Goal: Task Accomplishment & Management: Use online tool/utility

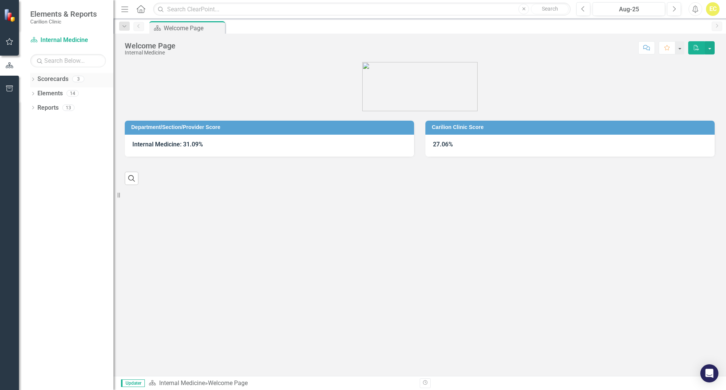
click at [34, 78] on icon "Dropdown" at bounding box center [32, 80] width 5 height 4
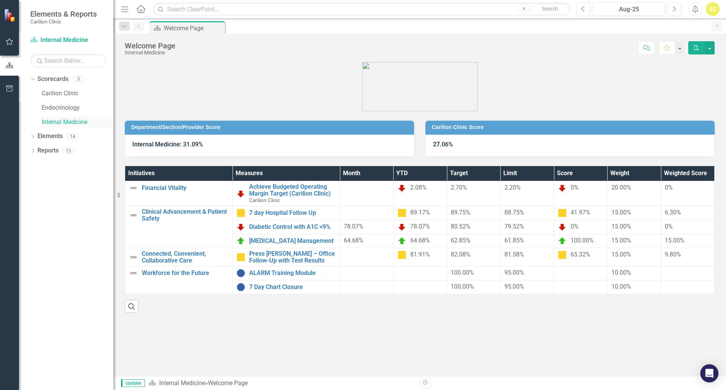
click at [62, 122] on link "Internal Medicine" at bounding box center [78, 122] width 72 height 9
drag, startPoint x: 487, startPoint y: 352, endPoint x: 479, endPoint y: 351, distance: 7.7
click at [486, 352] on div "Department/Section/Provider Score Internal Medicine: 31.09% Carilion Clinic Sco…" at bounding box center [419, 219] width 613 height 314
click at [257, 256] on link "Press [PERSON_NAME] – Office Follow-Up with Test Results" at bounding box center [292, 256] width 87 height 13
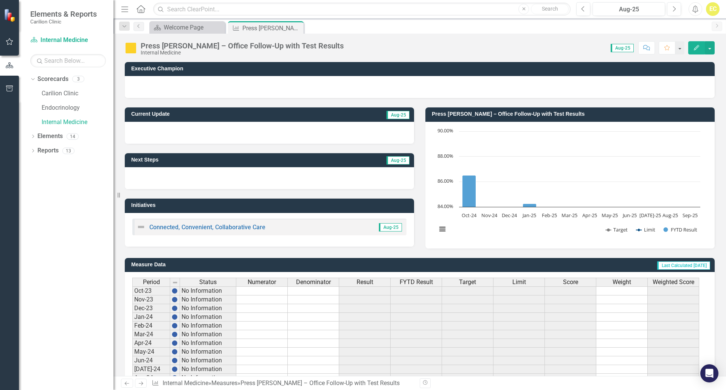
scroll to position [138, 0]
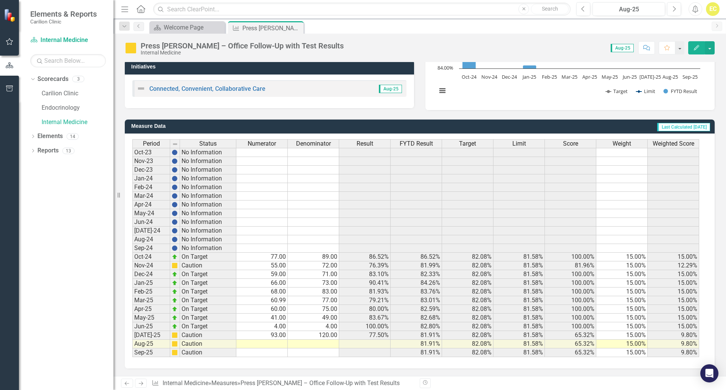
click at [325, 343] on td at bounding box center [313, 344] width 51 height 9
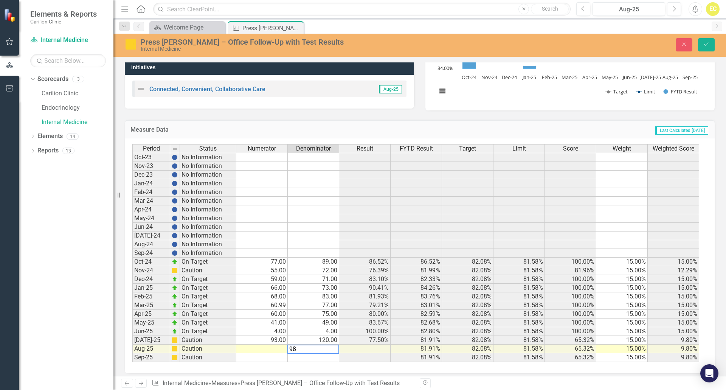
type textarea "98"
click at [262, 349] on td at bounding box center [261, 349] width 51 height 9
click at [276, 351] on td at bounding box center [261, 349] width 51 height 9
type textarea "98"
click at [714, 40] on button "Save" at bounding box center [706, 44] width 17 height 13
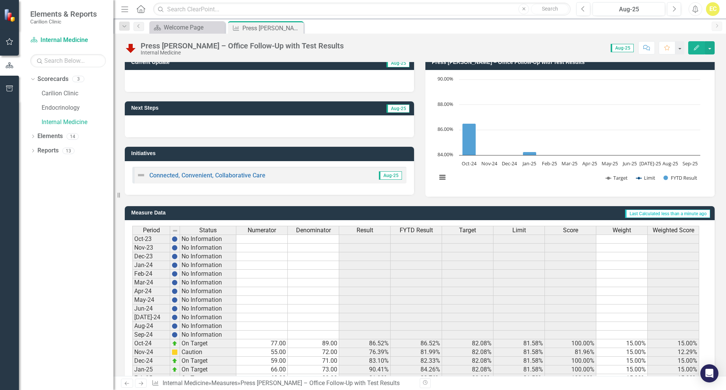
scroll to position [0, 0]
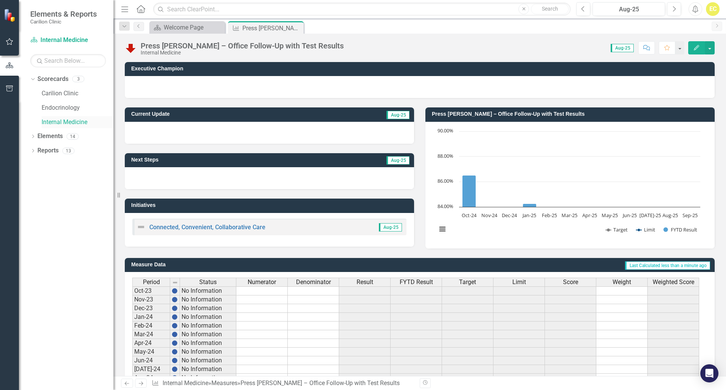
click at [58, 122] on link "Internal Medicine" at bounding box center [78, 122] width 72 height 9
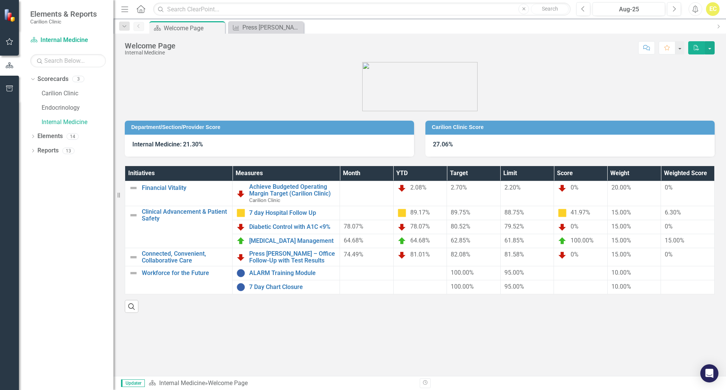
drag, startPoint x: 300, startPoint y: 320, endPoint x: 157, endPoint y: 73, distance: 285.4
click at [296, 306] on div "Department/Section/Provider Score Internal Medicine: 21.30% Carilion Clinic Sco…" at bounding box center [419, 187] width 613 height 268
drag, startPoint x: 62, startPoint y: 111, endPoint x: 55, endPoint y: 121, distance: 12.1
click at [62, 111] on link "Endocrinology" at bounding box center [78, 108] width 72 height 9
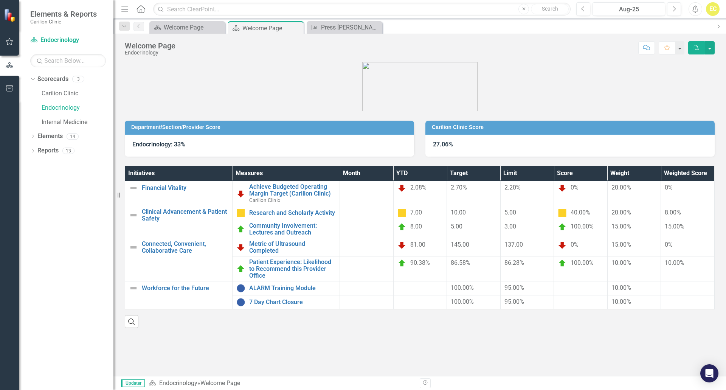
click at [363, 367] on div "Department/Section/Provider Score Endocrinology: 33% Carilion Clinic Score 27.0…" at bounding box center [419, 219] width 613 height 314
